Goal: Task Accomplishment & Management: Manage account settings

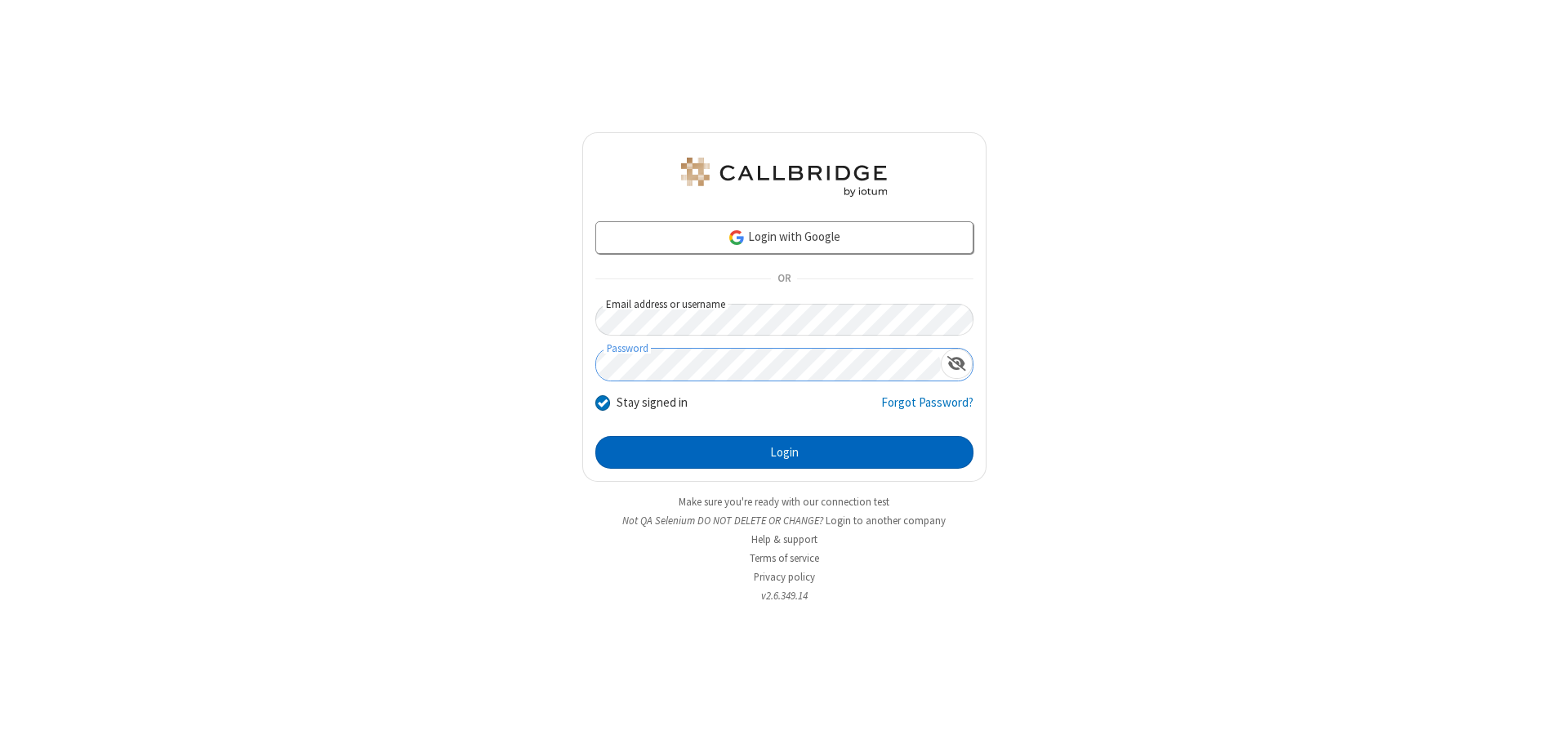
click at [784, 452] on button "Login" at bounding box center [784, 452] width 378 height 33
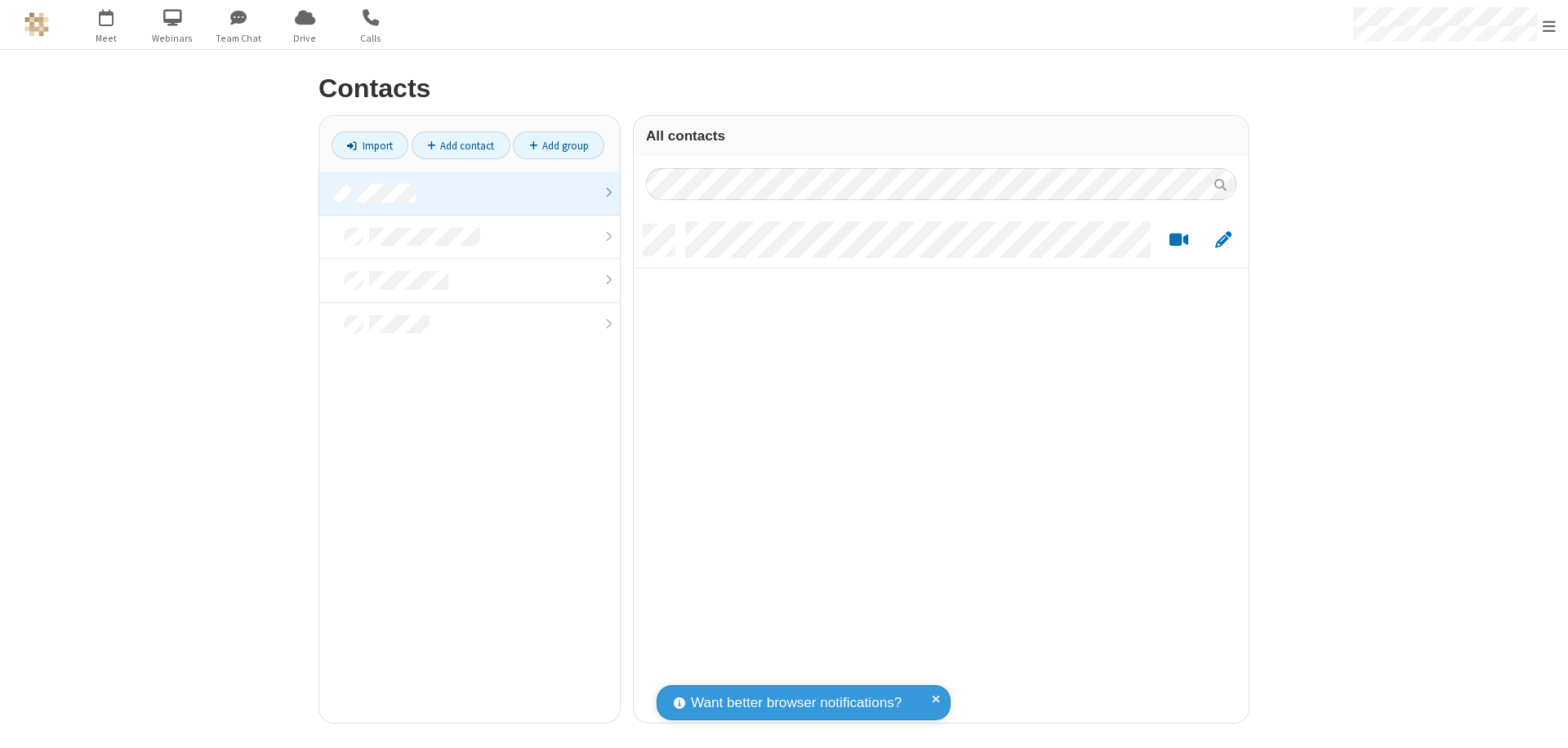
scroll to position [498, 603]
click at [470, 193] on link at bounding box center [469, 194] width 301 height 44
click at [461, 146] on link "Add contact" at bounding box center [461, 145] width 99 height 28
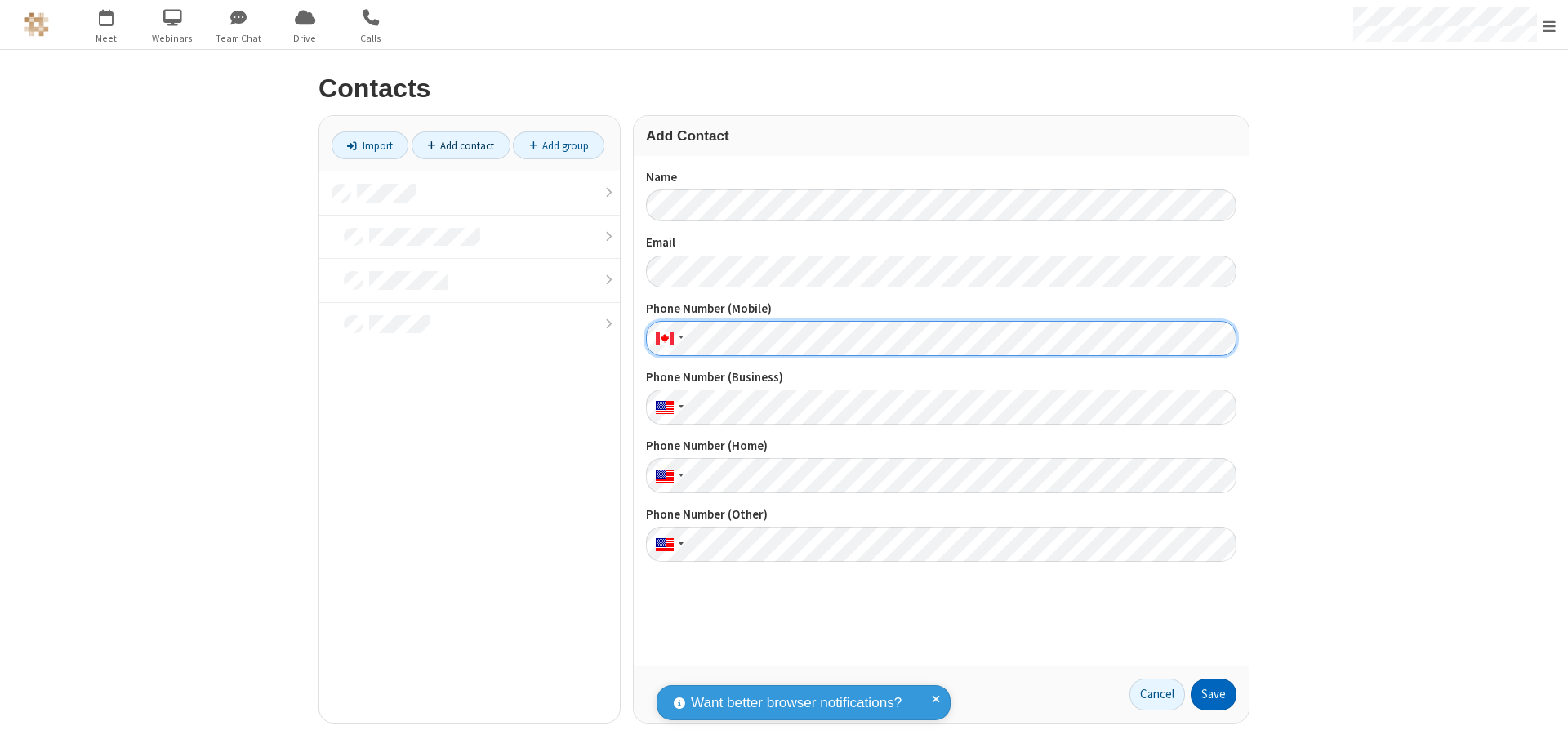
click at [1213, 694] on button "Save" at bounding box center [1213, 695] width 46 height 33
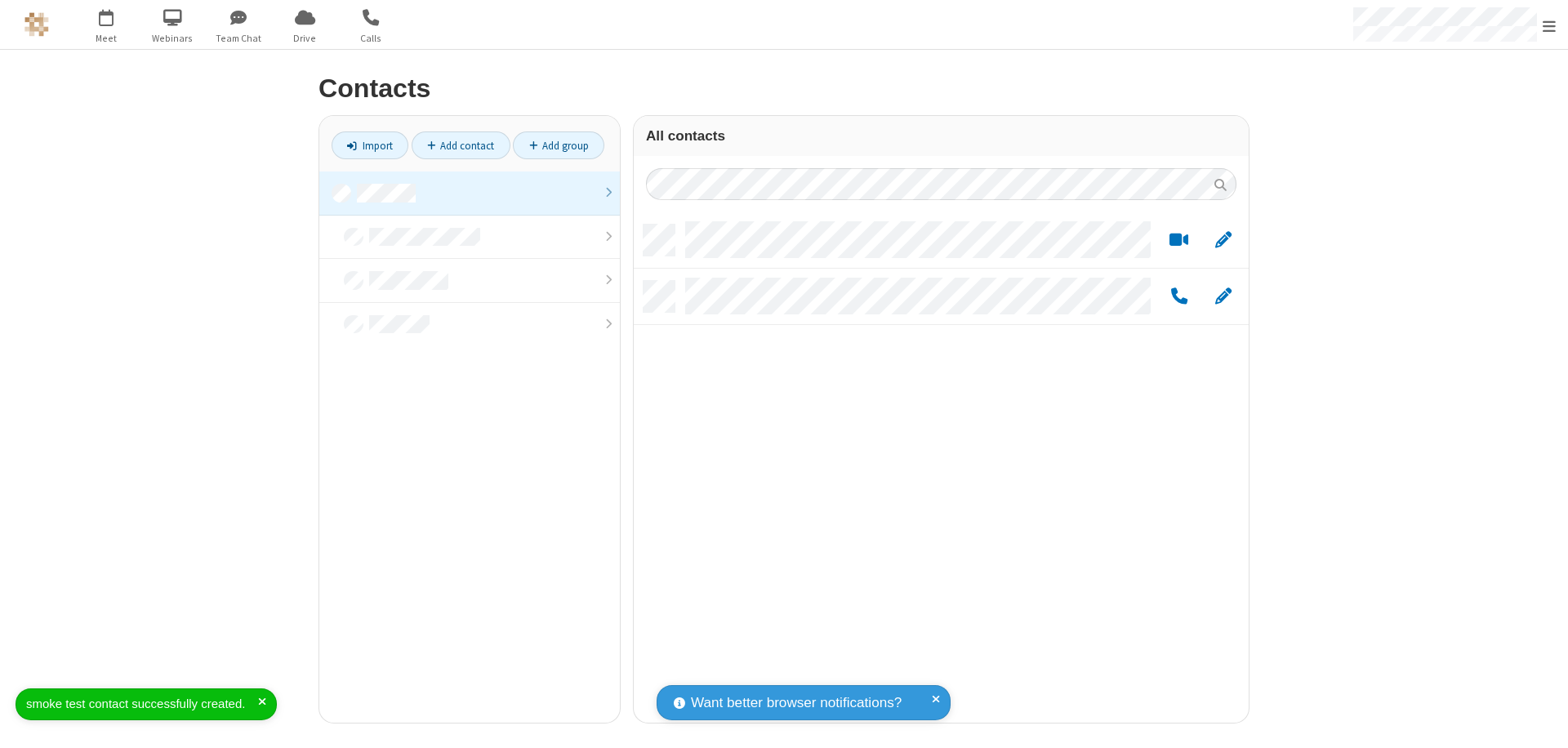
scroll to position [498, 603]
